Goal: Information Seeking & Learning: Check status

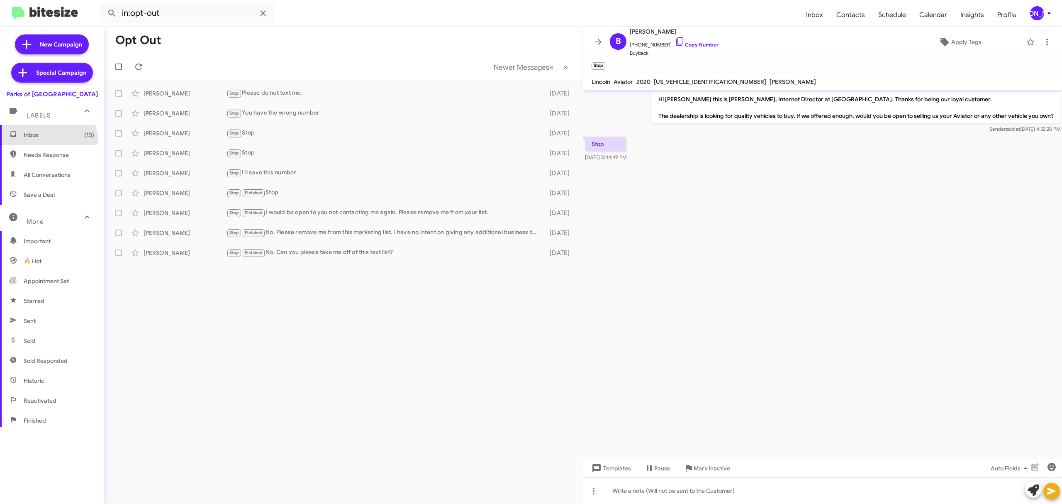
click at [41, 144] on span "Inbox (13)" at bounding box center [52, 135] width 104 height 20
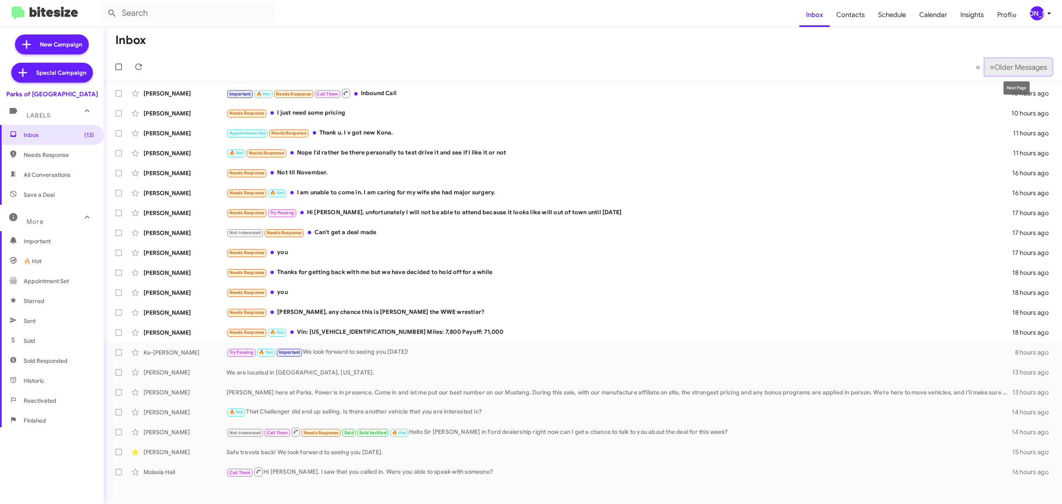
click at [1010, 63] on span "Older Messages" at bounding box center [1021, 67] width 53 height 9
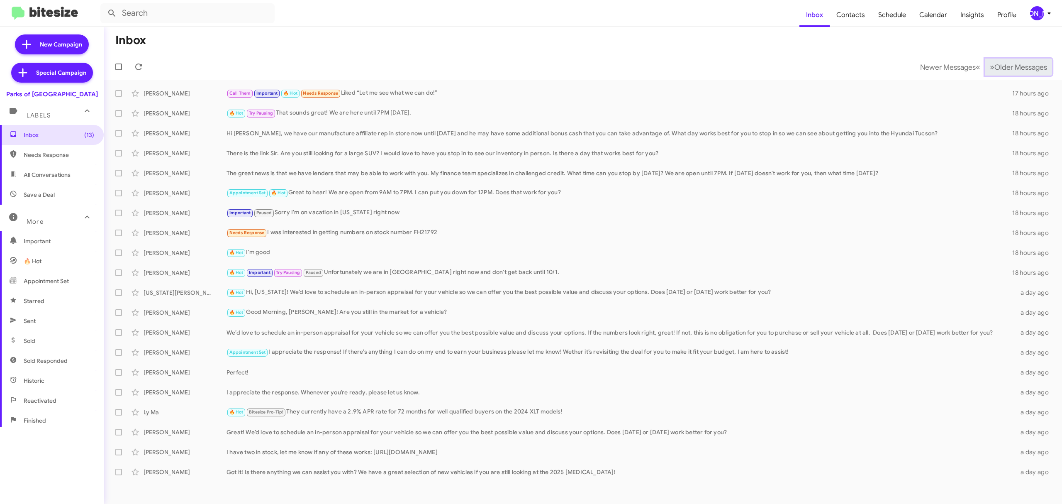
click at [1018, 61] on button "» Next Older Messages" at bounding box center [1018, 67] width 67 height 17
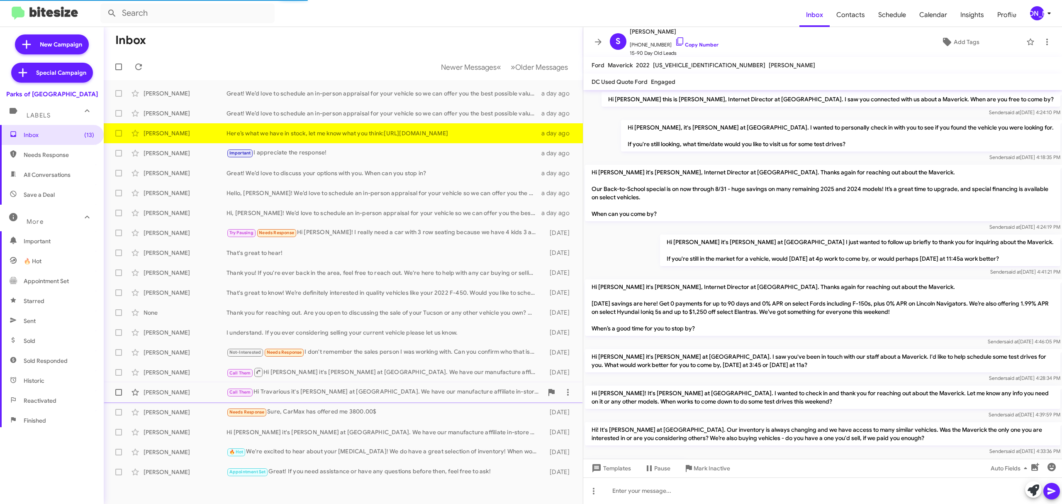
scroll to position [144, 0]
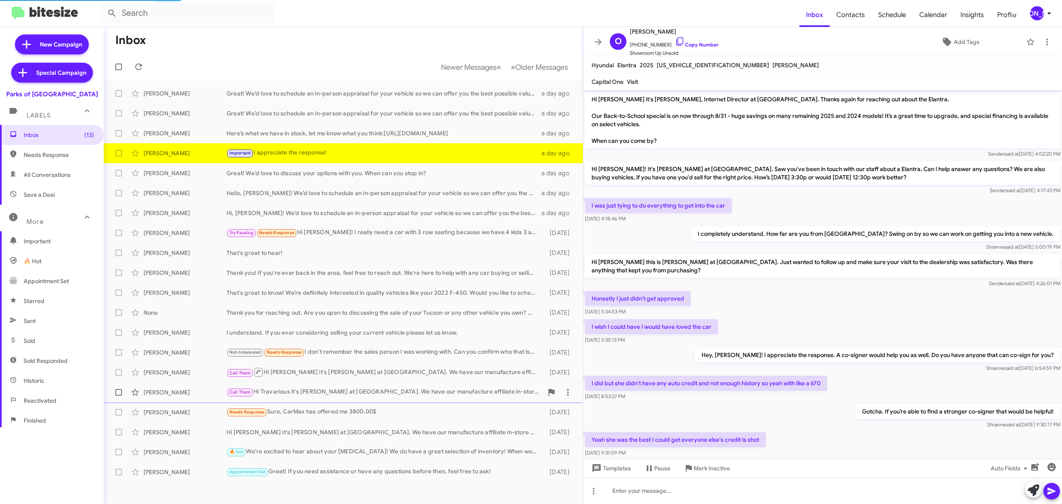
scroll to position [83, 0]
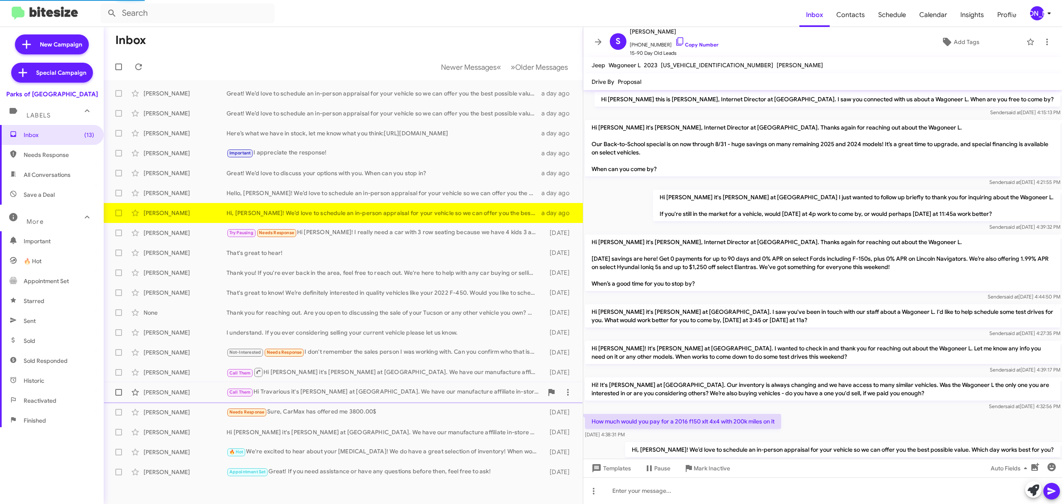
scroll to position [29, 0]
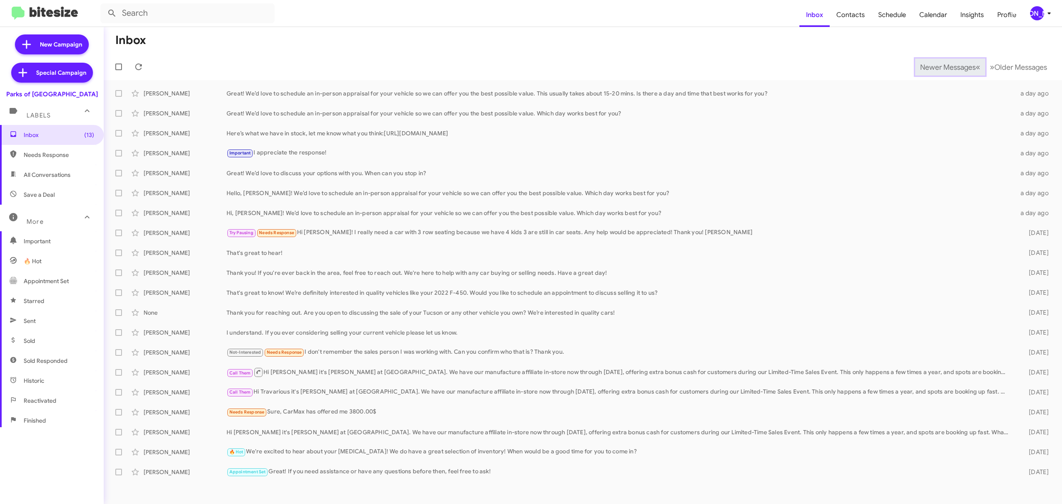
click at [942, 66] on span "Newer Messages" at bounding box center [948, 67] width 56 height 9
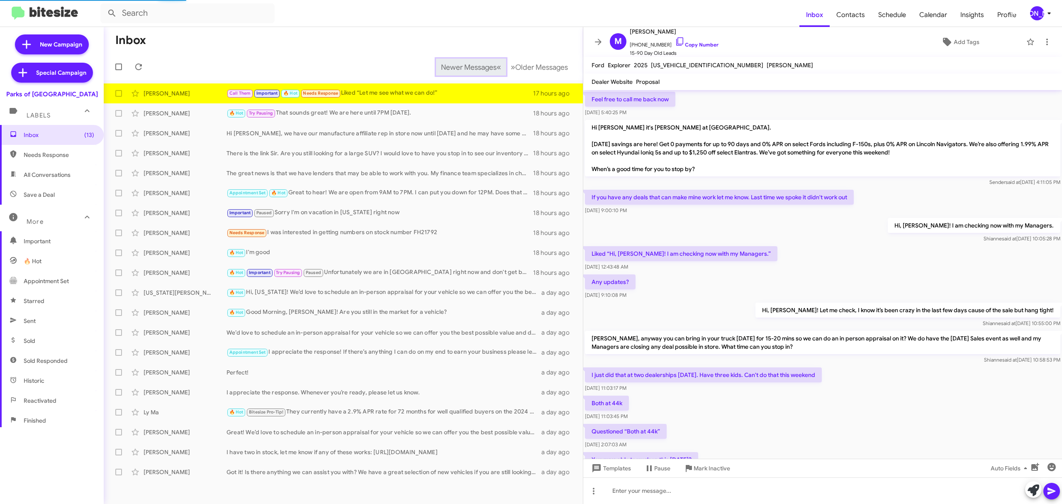
scroll to position [287, 0]
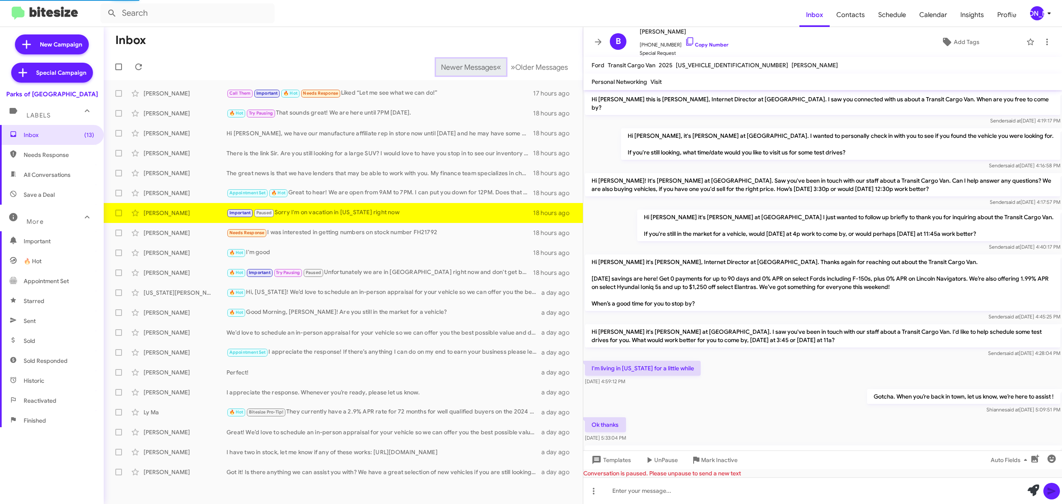
scroll to position [177, 0]
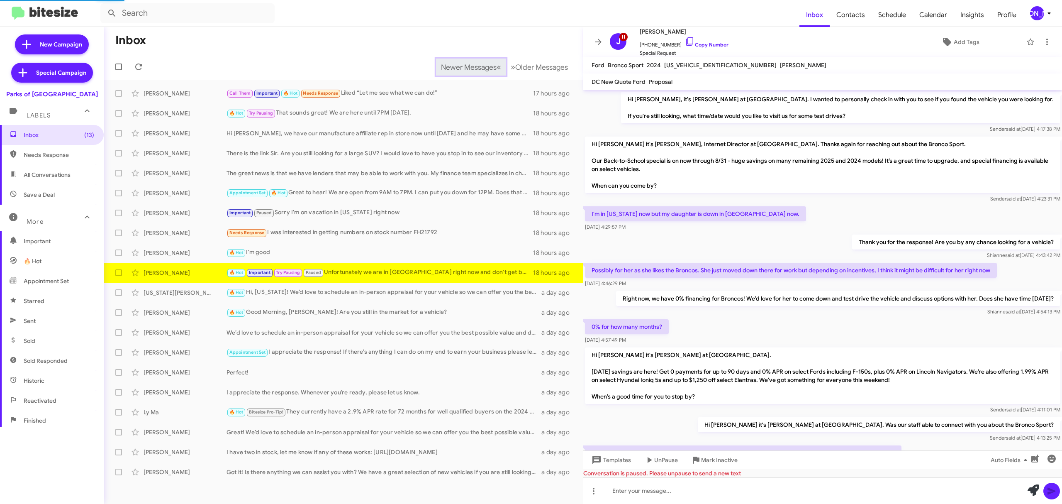
scroll to position [364, 0]
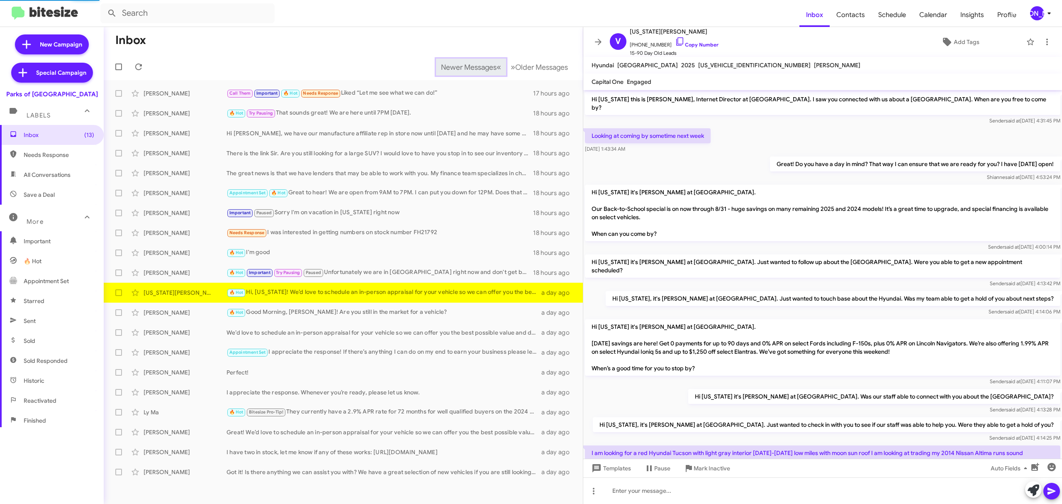
scroll to position [64, 0]
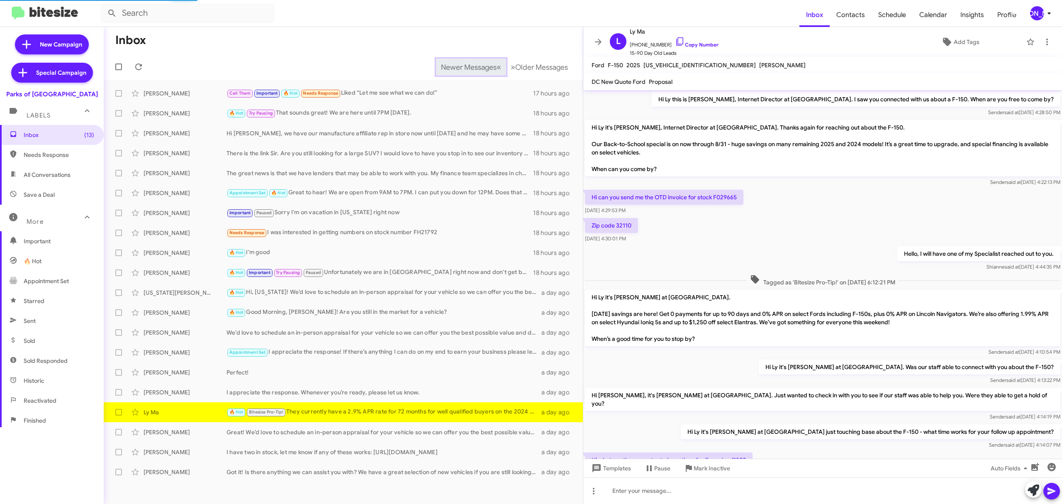
scroll to position [65, 0]
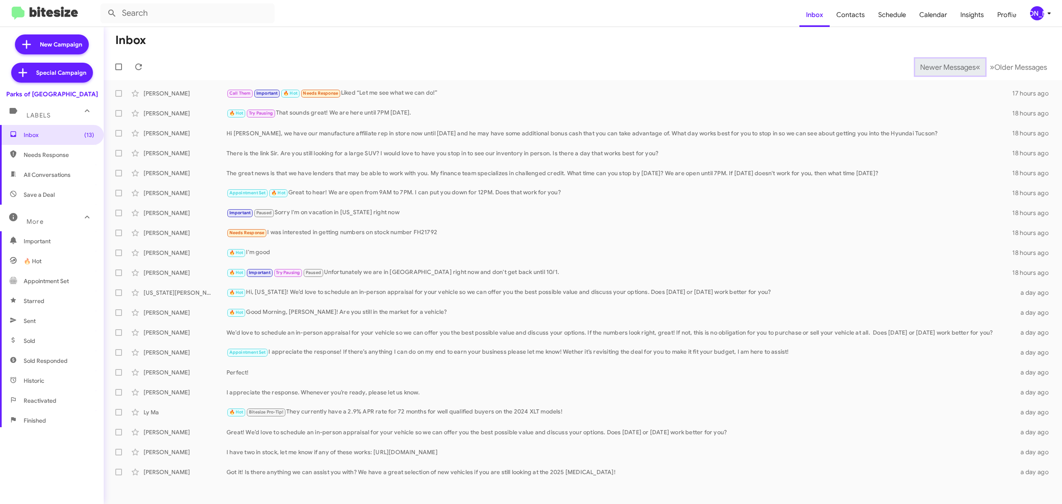
click at [942, 66] on span "Newer Messages" at bounding box center [948, 67] width 56 height 9
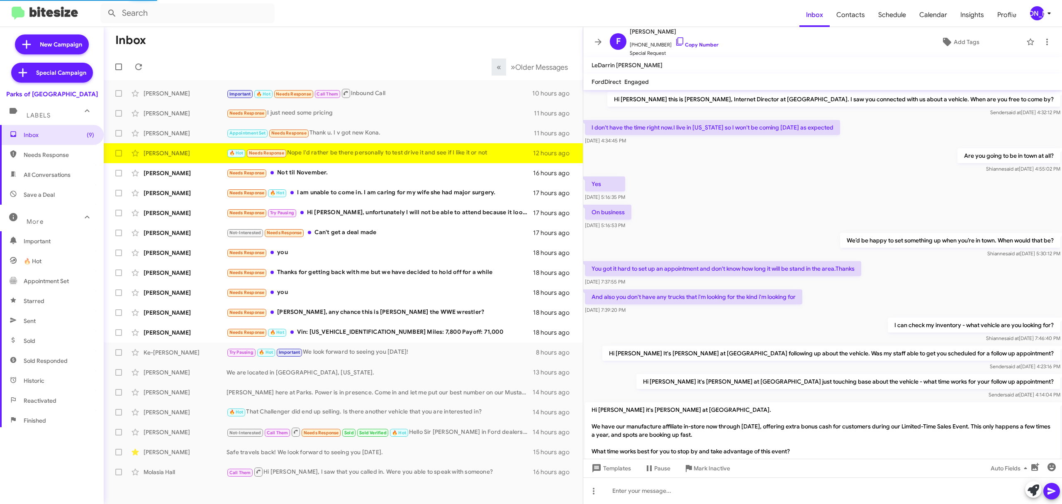
scroll to position [94, 0]
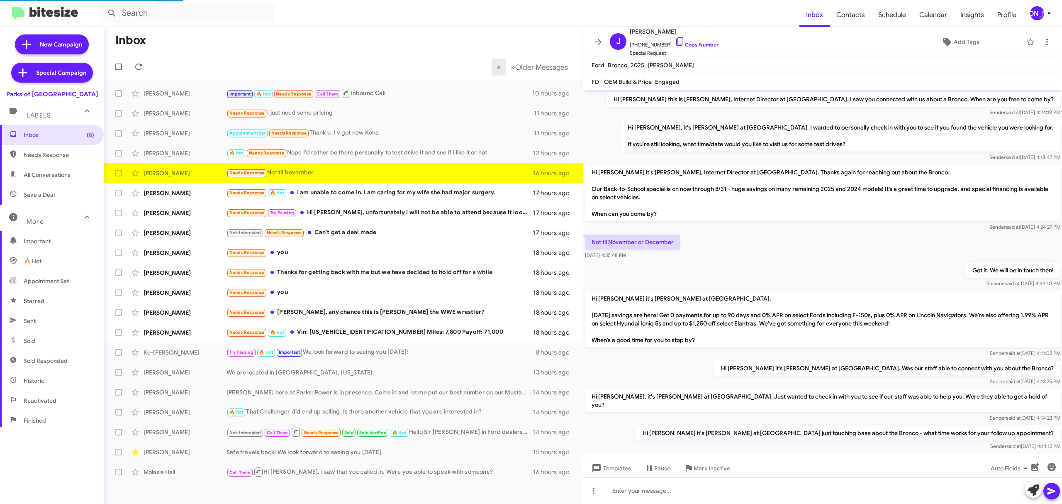
scroll to position [105, 0]
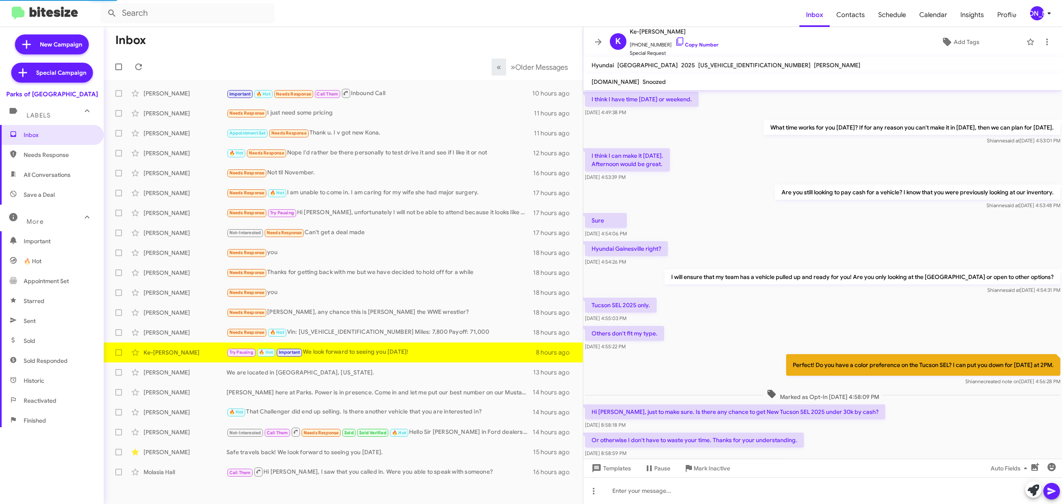
scroll to position [273, 0]
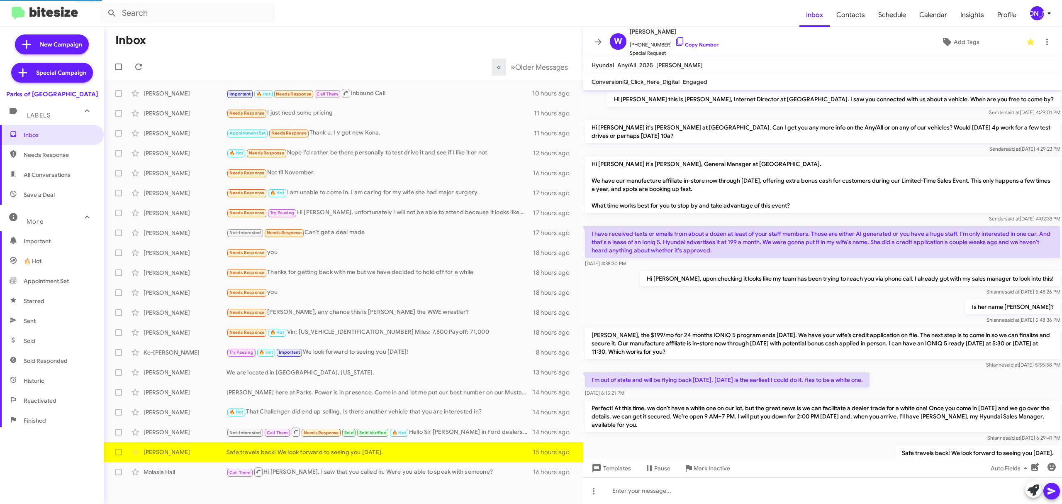
scroll to position [34, 0]
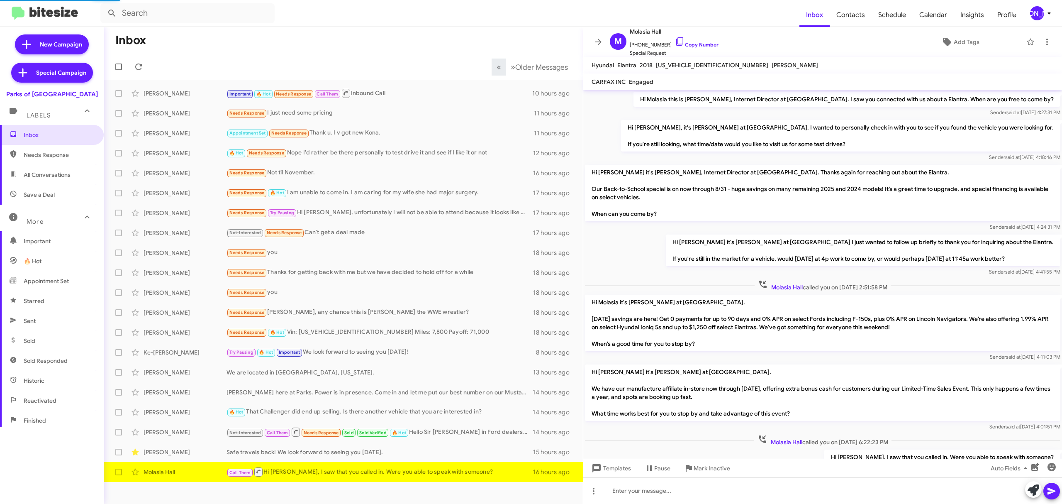
scroll to position [3, 0]
